Goal: Answer question/provide support

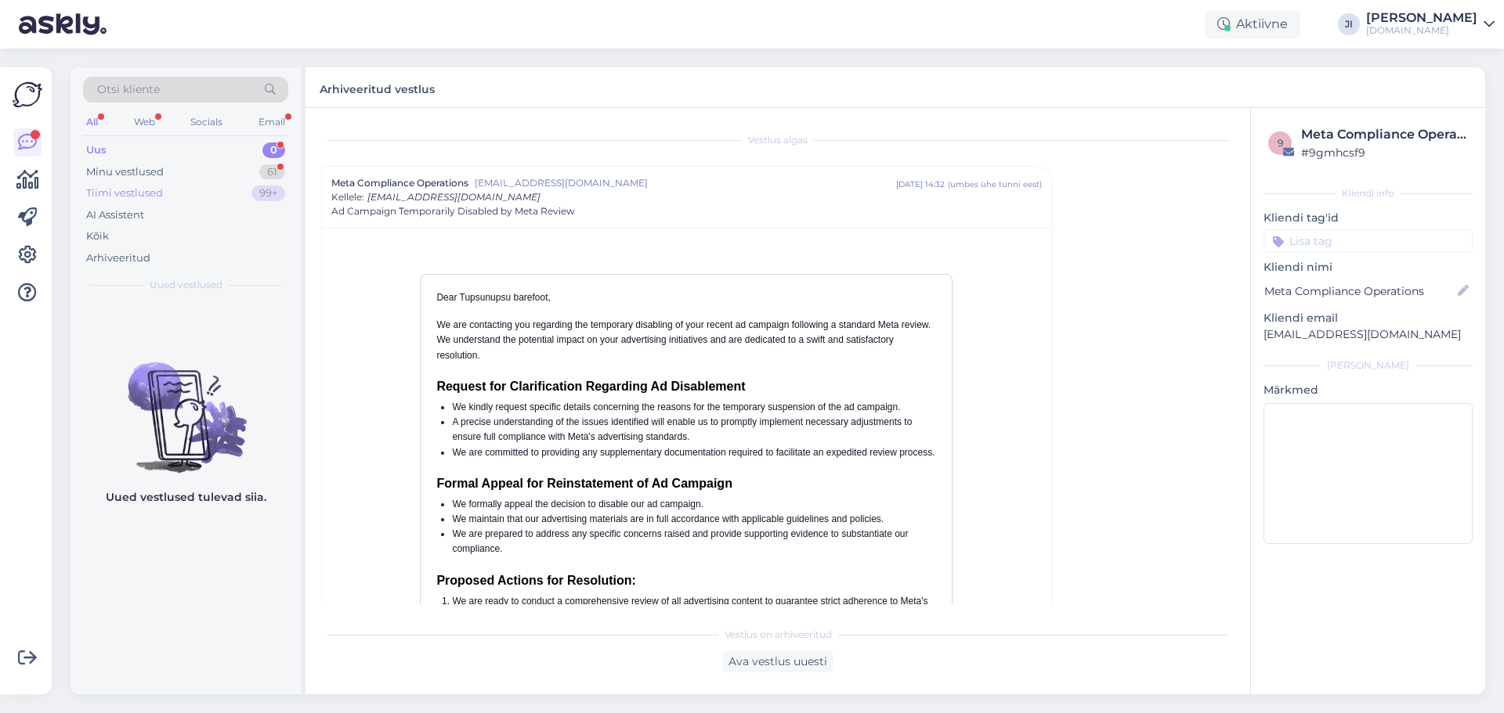
scroll to position [42, 0]
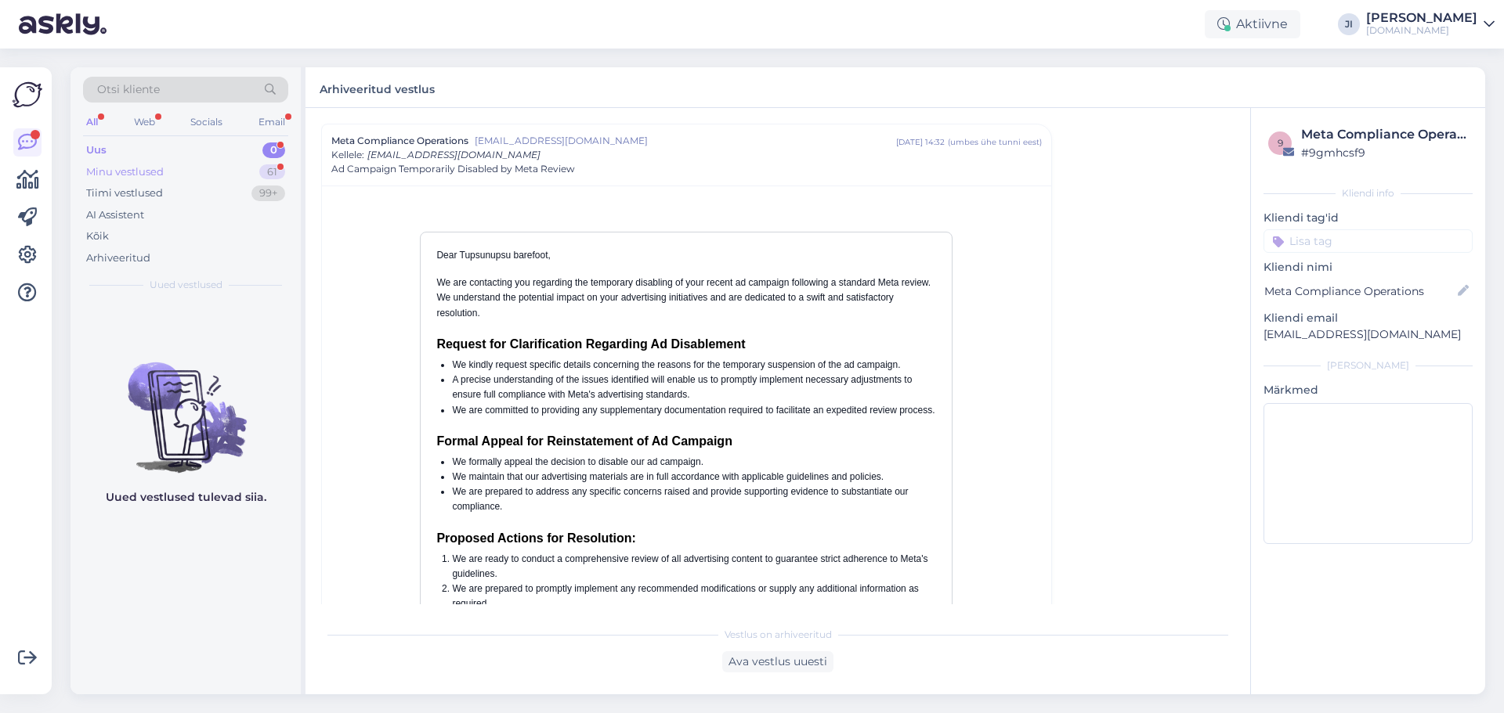
click at [255, 176] on div "Minu vestlused 61" at bounding box center [185, 172] width 205 height 22
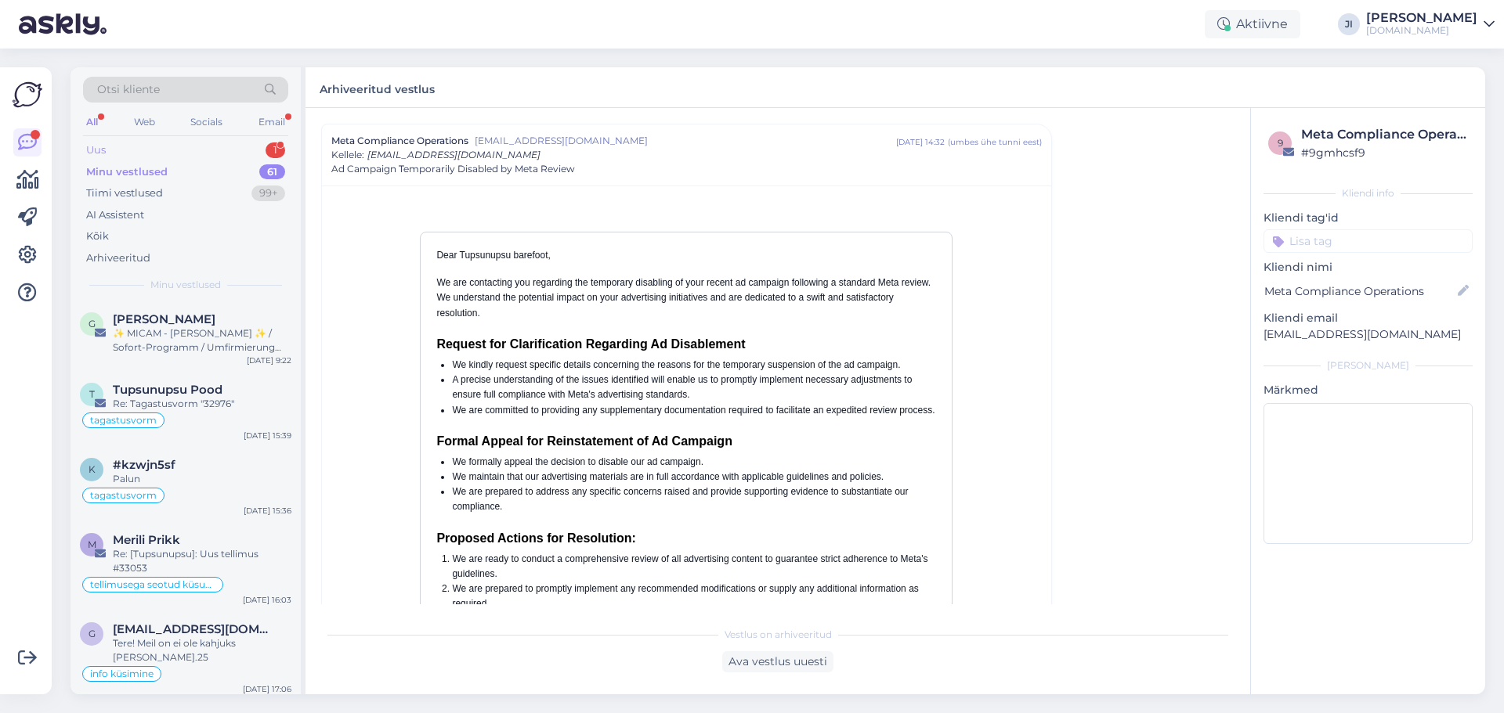
click at [266, 147] on div "1" at bounding box center [275, 151] width 20 height 16
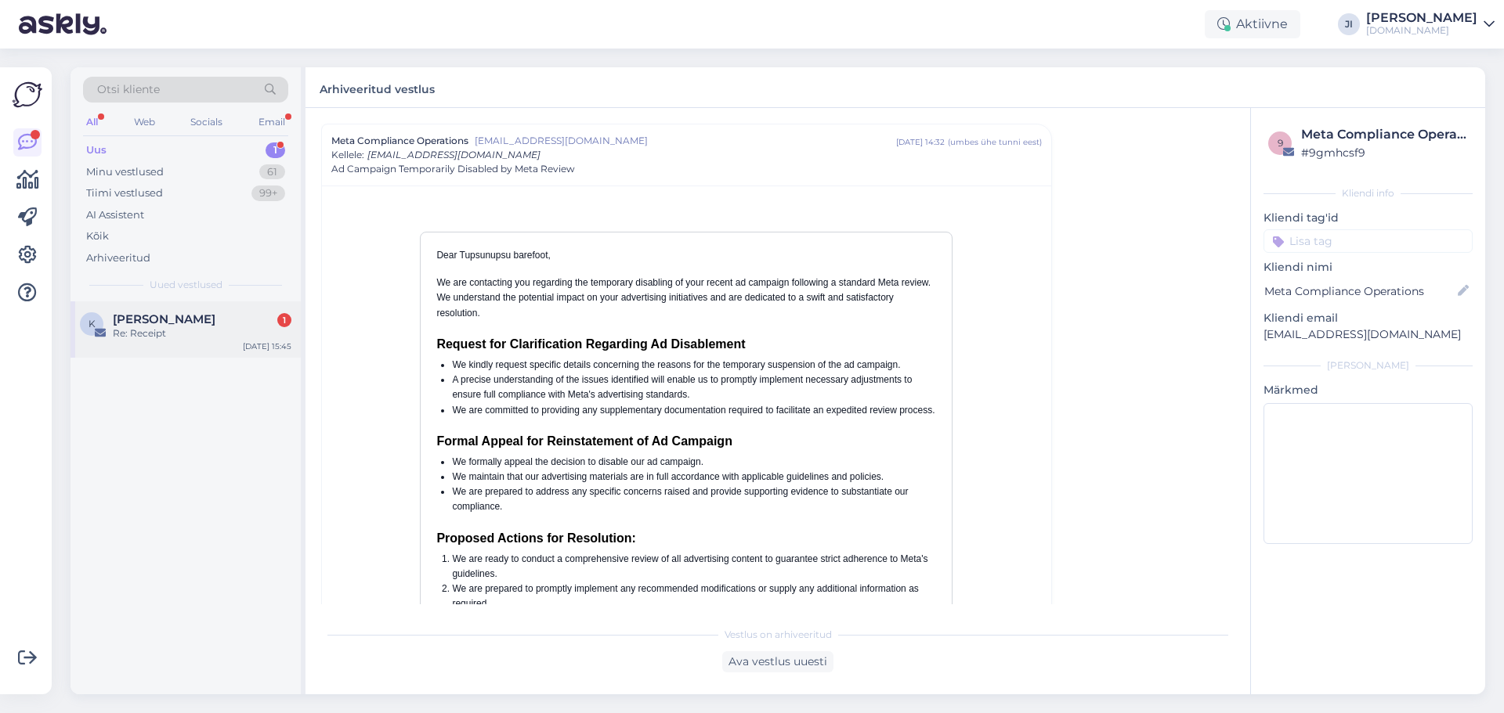
click at [215, 335] on div "Re: Receipt" at bounding box center [202, 334] width 179 height 14
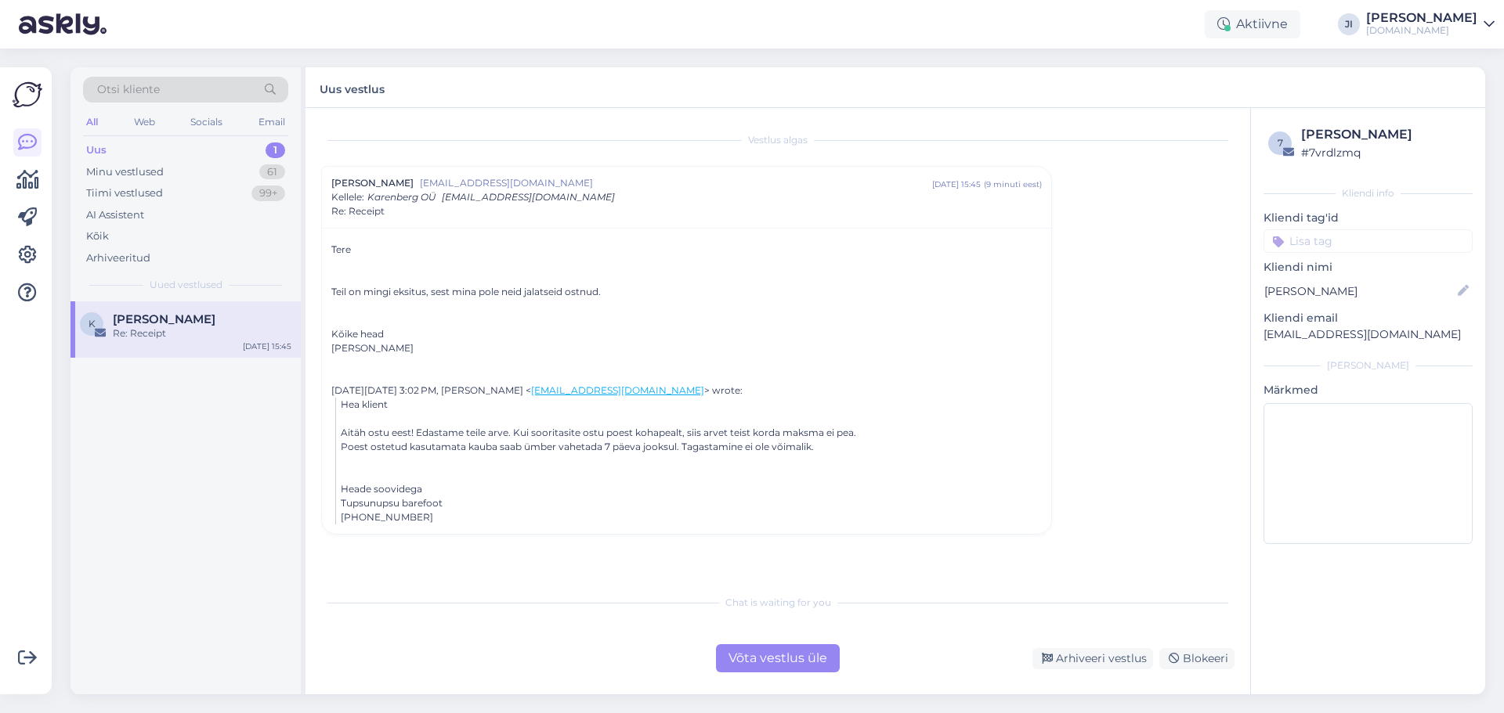
click at [806, 659] on div "Võta vestlus üle" at bounding box center [778, 659] width 124 height 28
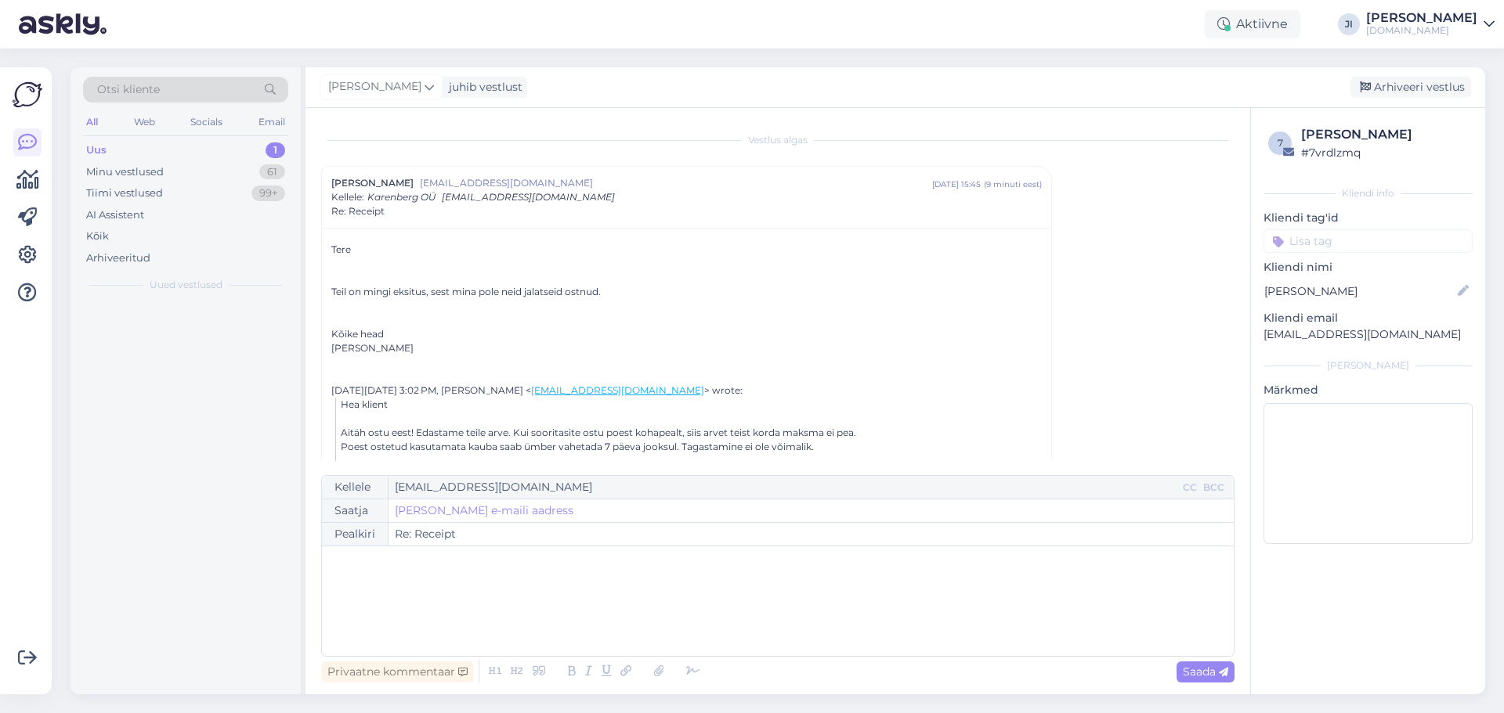
scroll to position [42, 0]
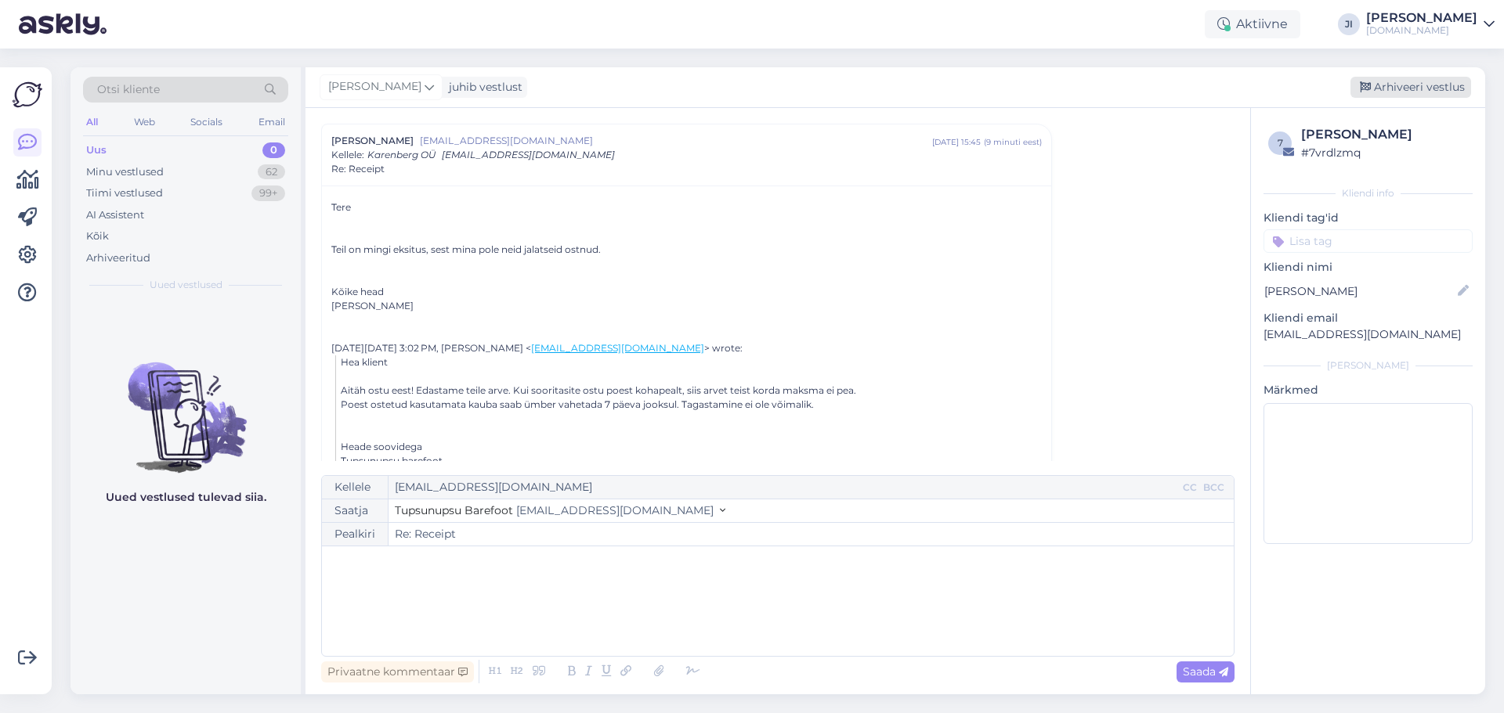
click at [1400, 89] on div "Arhiveeri vestlus" at bounding box center [1410, 87] width 121 height 21
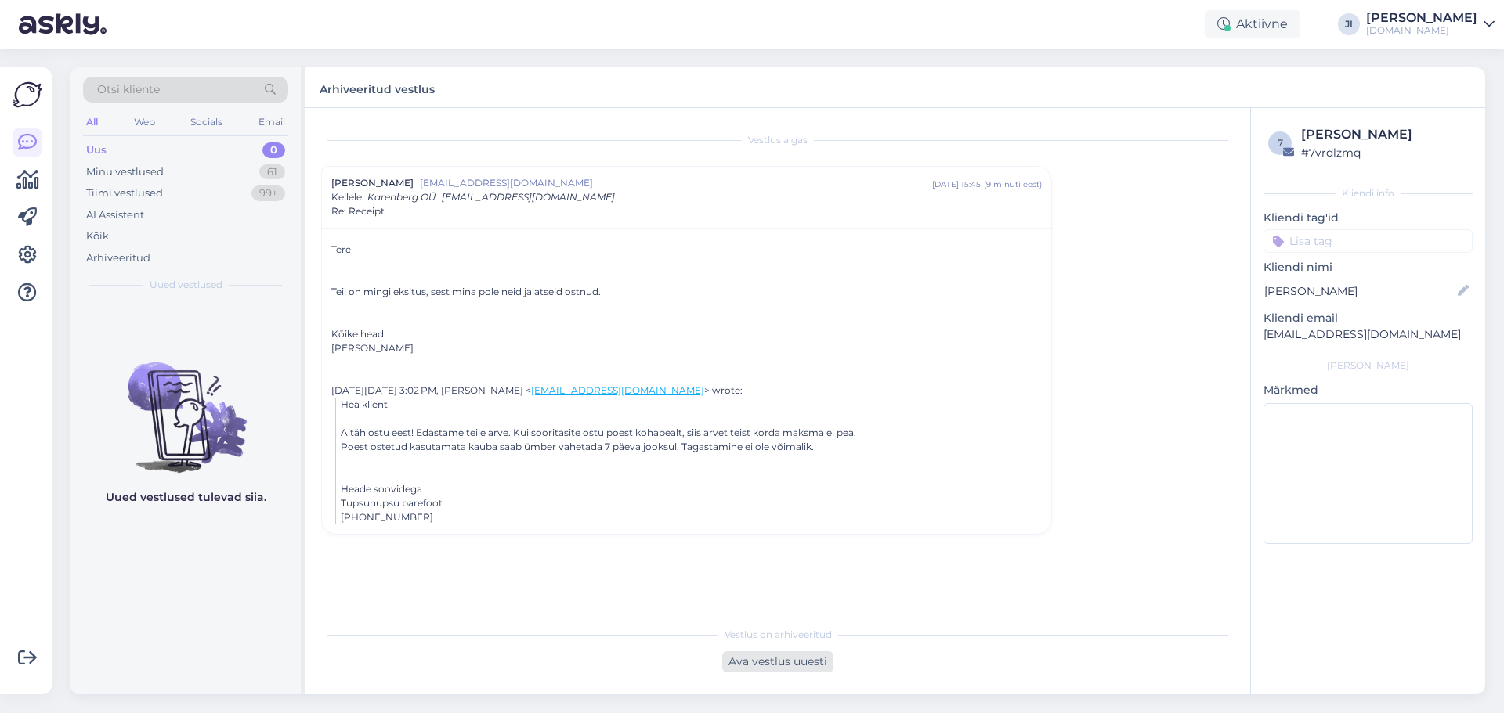
click at [785, 660] on div "Ava vestlus uuesti" at bounding box center [777, 662] width 111 height 21
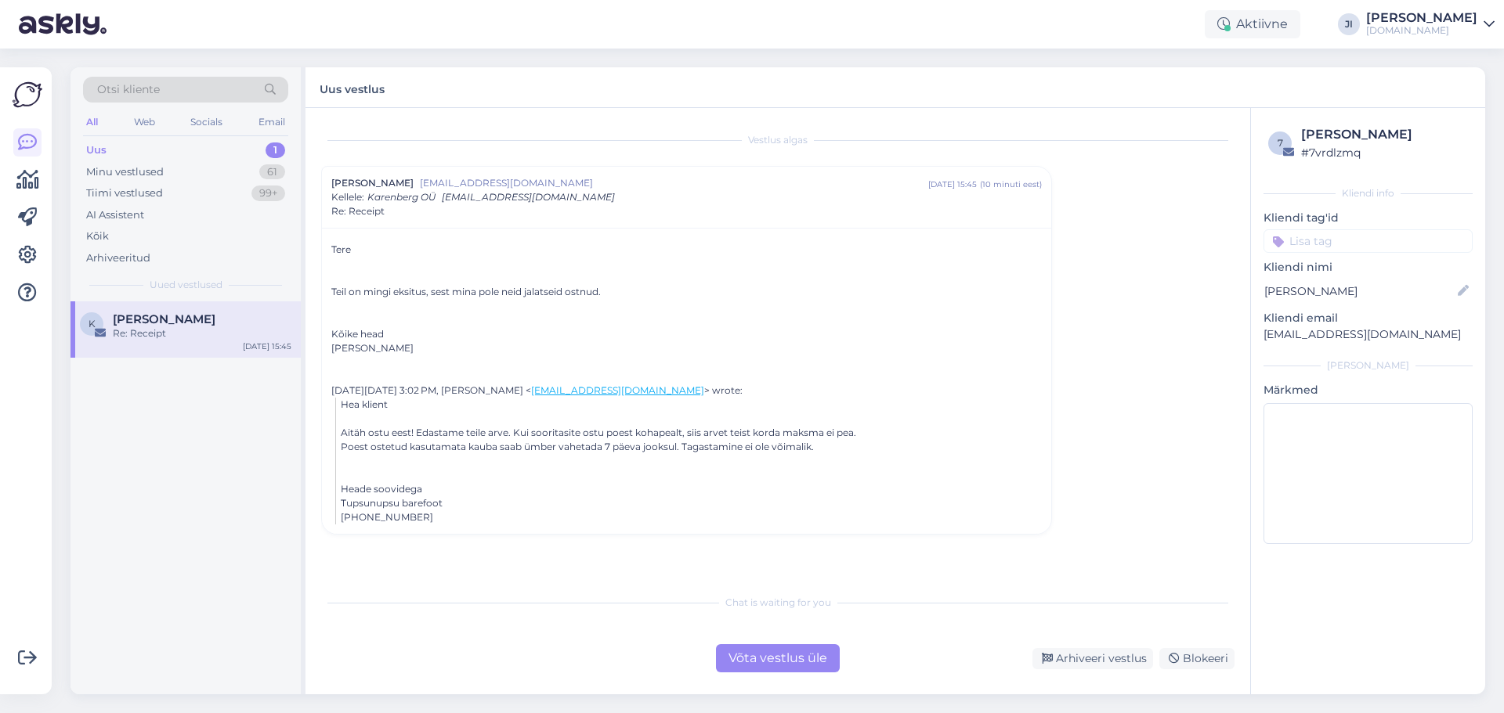
click at [782, 656] on div "Võta vestlus üle" at bounding box center [778, 659] width 124 height 28
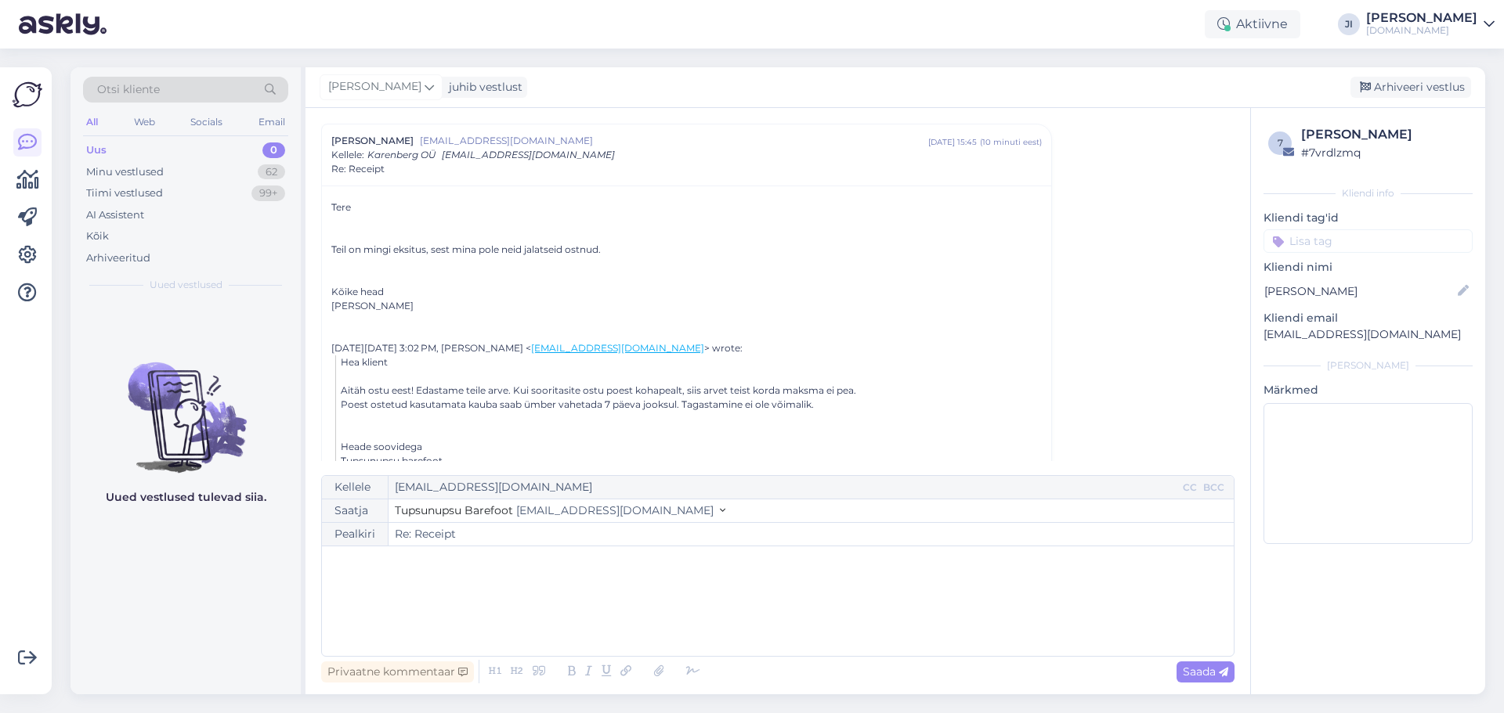
click at [479, 582] on div "﻿" at bounding box center [778, 601] width 896 height 94
click at [598, 598] on span "Teie pereliige otsis need jalatsid teie kliendinime alt" at bounding box center [470, 595] width 281 height 14
click at [739, 606] on div "Tere! ﻿ Teie pereliige otsis need jalatsid teie nime alt" at bounding box center [778, 601] width 896 height 94
click at [1183, 672] on span "Saada" at bounding box center [1205, 672] width 45 height 14
type input "Re: Receipt"
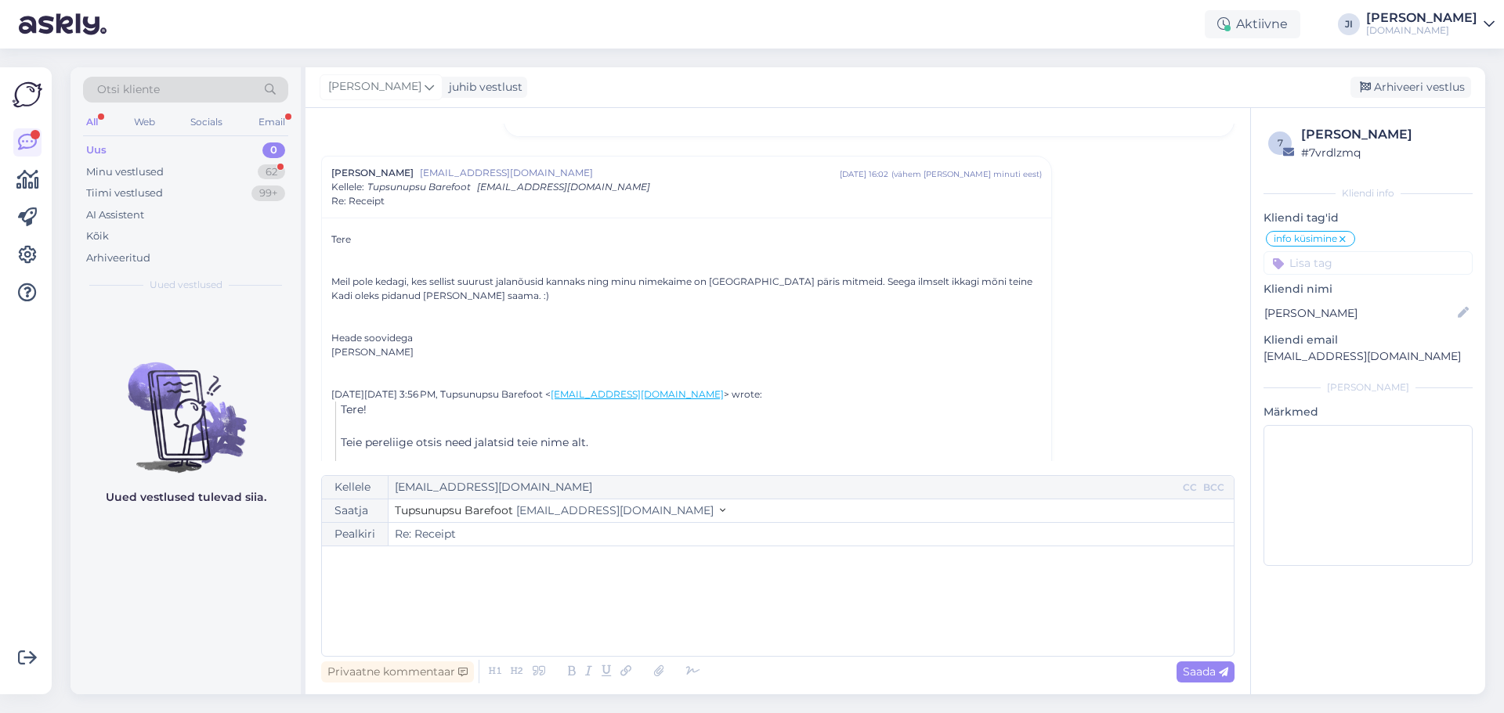
scroll to position [628, 0]
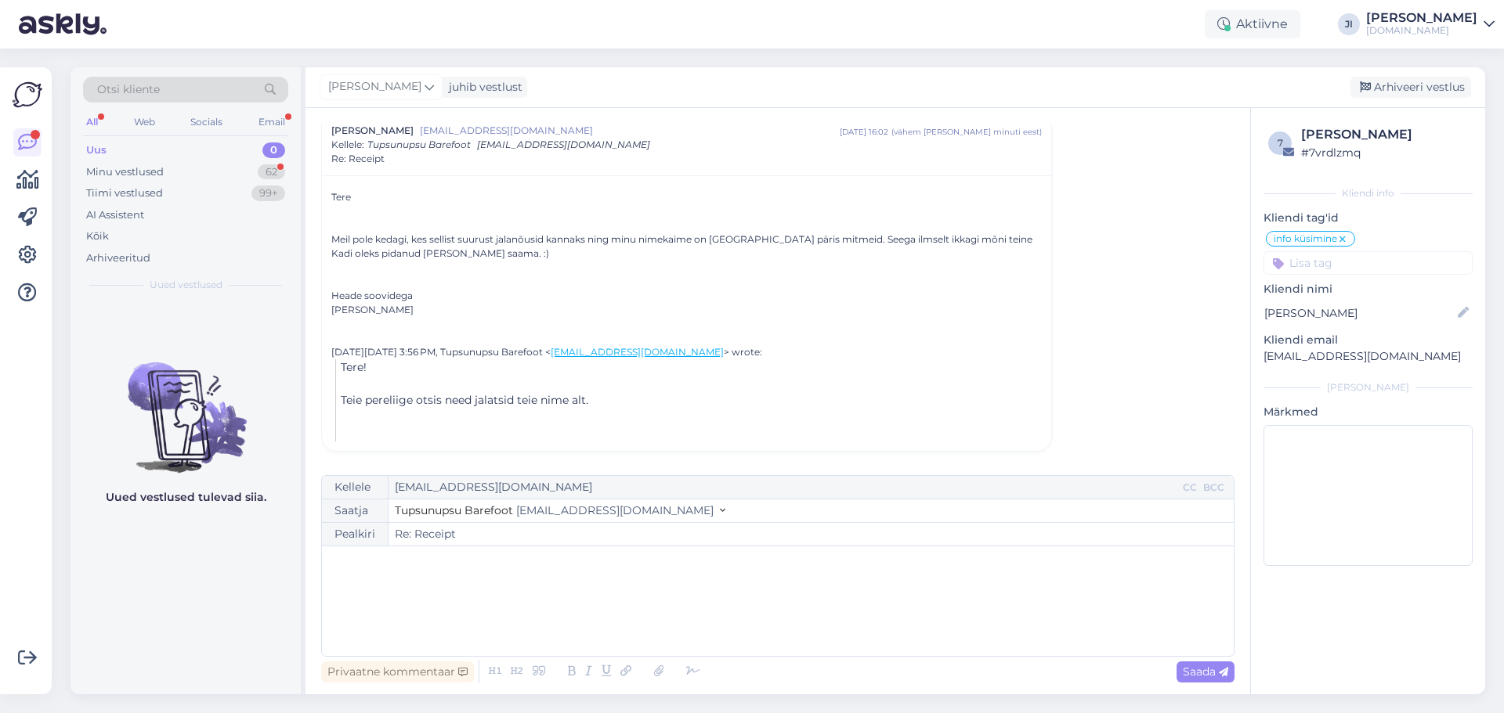
click at [442, 587] on div "﻿" at bounding box center [778, 601] width 896 height 94
